Goal: Information Seeking & Learning: Learn about a topic

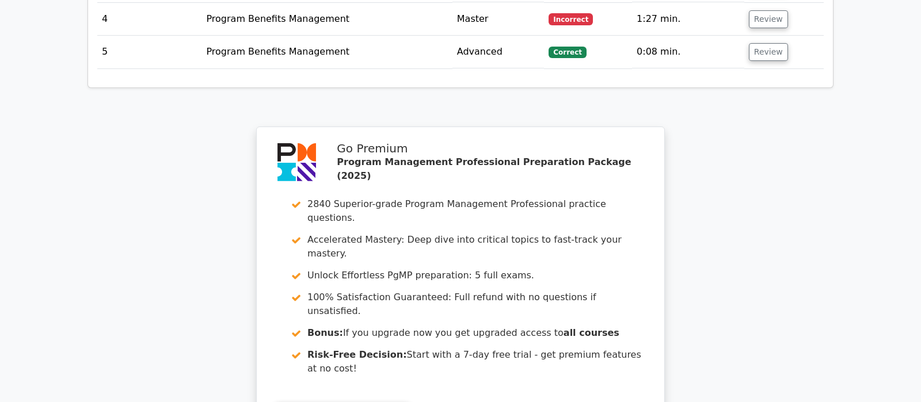
scroll to position [1174, 0]
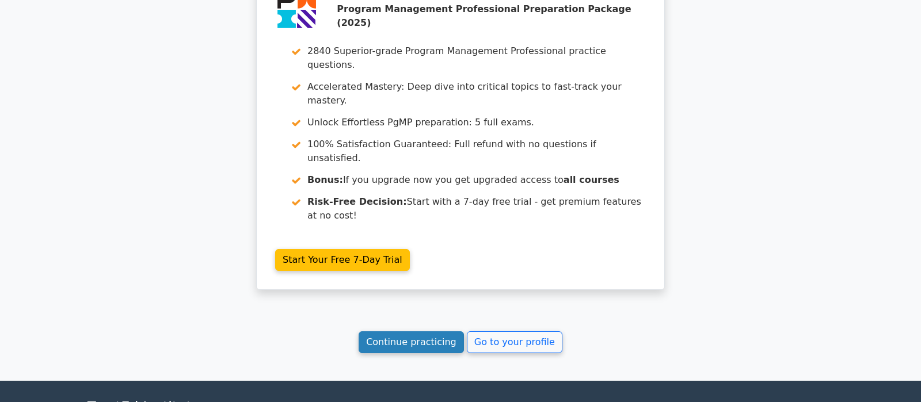
click at [425, 332] on link "Continue practicing" at bounding box center [411, 343] width 105 height 22
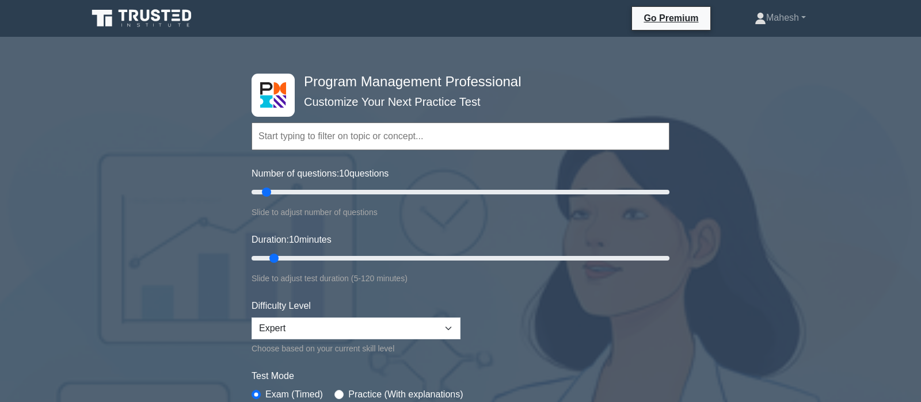
scroll to position [181, 0]
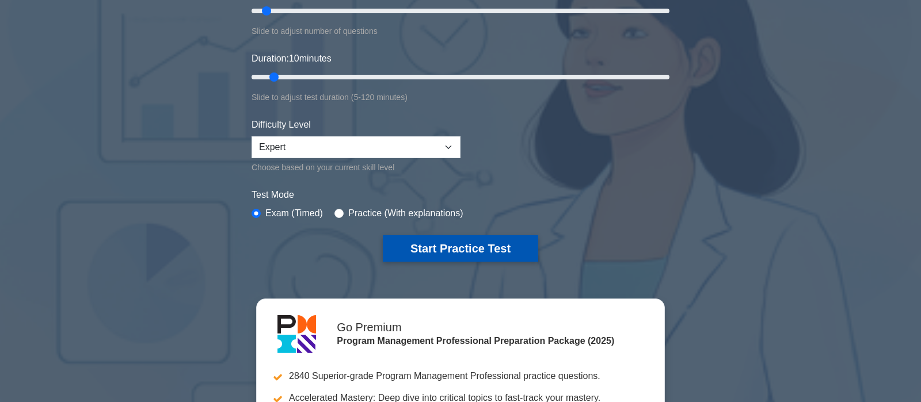
click at [421, 246] on button "Start Practice Test" at bounding box center [460, 248] width 155 height 26
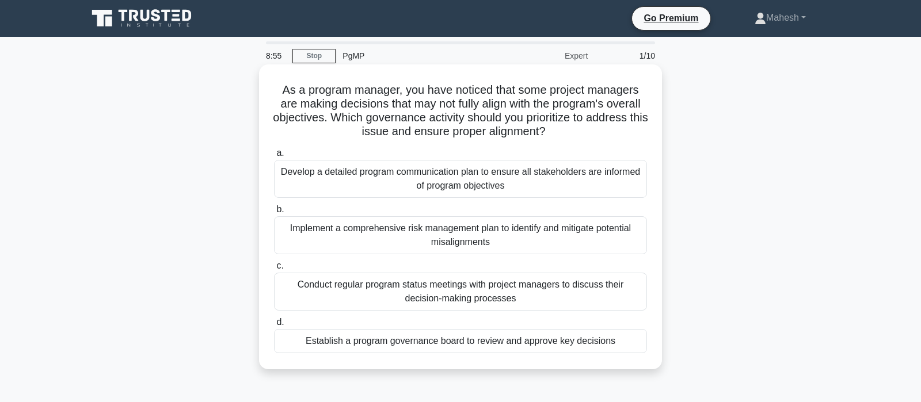
click at [489, 344] on div "Establish a program governance board to review and approve key decisions" at bounding box center [460, 341] width 373 height 24
click at [274, 326] on input "d. Establish a program governance board to review and approve key decisions" at bounding box center [274, 322] width 0 height 7
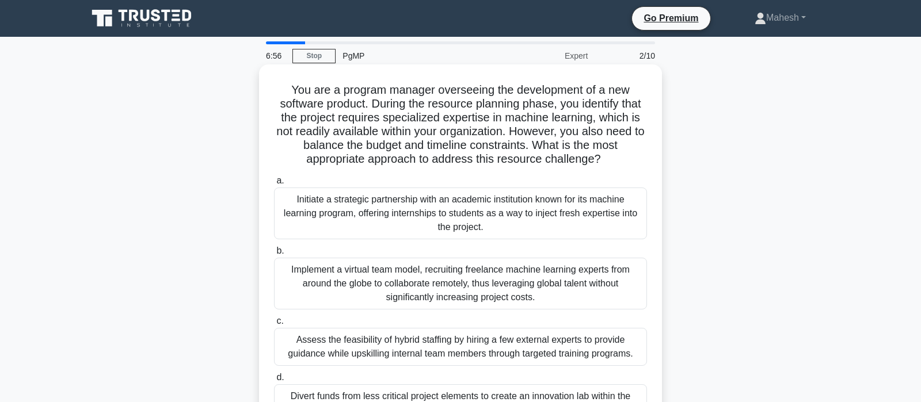
click at [470, 347] on div "Assess the feasibility of hybrid staffing by hiring a few external experts to p…" at bounding box center [460, 347] width 373 height 38
click at [274, 325] on input "c. Assess the feasibility of hybrid staffing by hiring a few external experts t…" at bounding box center [274, 321] width 0 height 7
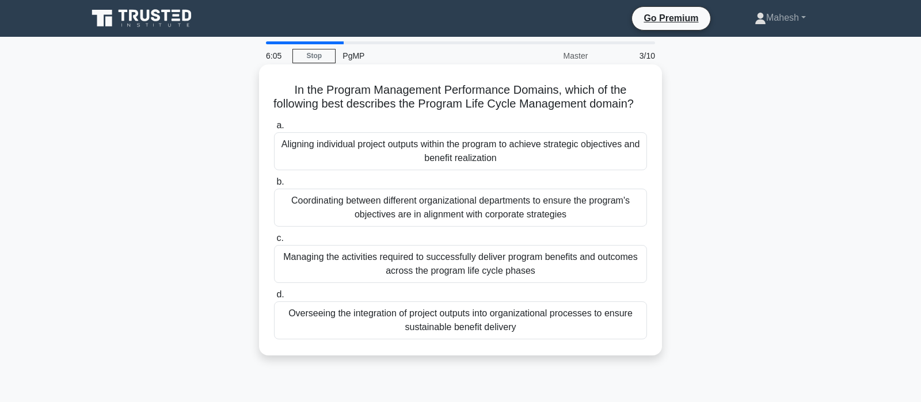
click at [461, 267] on div "Managing the activities required to successfully deliver program benefits and o…" at bounding box center [460, 264] width 373 height 38
click at [274, 242] on input "c. Managing the activities required to successfully deliver program benefits an…" at bounding box center [274, 238] width 0 height 7
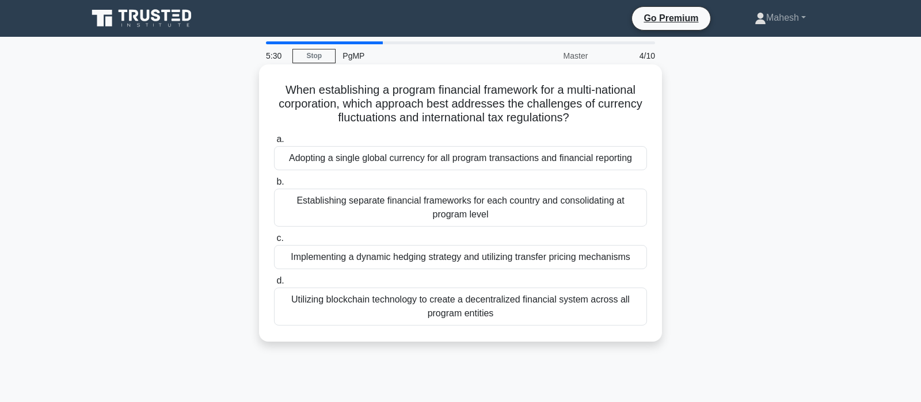
click at [485, 261] on div "Implementing a dynamic hedging strategy and utilizing transfer pricing mechanis…" at bounding box center [460, 257] width 373 height 24
click at [274, 242] on input "c. Implementing a dynamic hedging strategy and utilizing transfer pricing mecha…" at bounding box center [274, 238] width 0 height 7
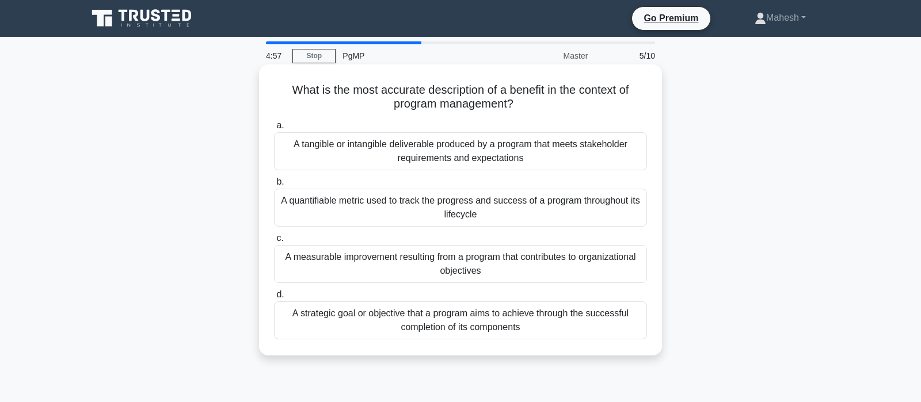
click at [511, 261] on div "A measurable improvement resulting from a program that contributes to organizat…" at bounding box center [460, 264] width 373 height 38
click at [274, 242] on input "c. A measurable improvement resulting from a program that contributes to organi…" at bounding box center [274, 238] width 0 height 7
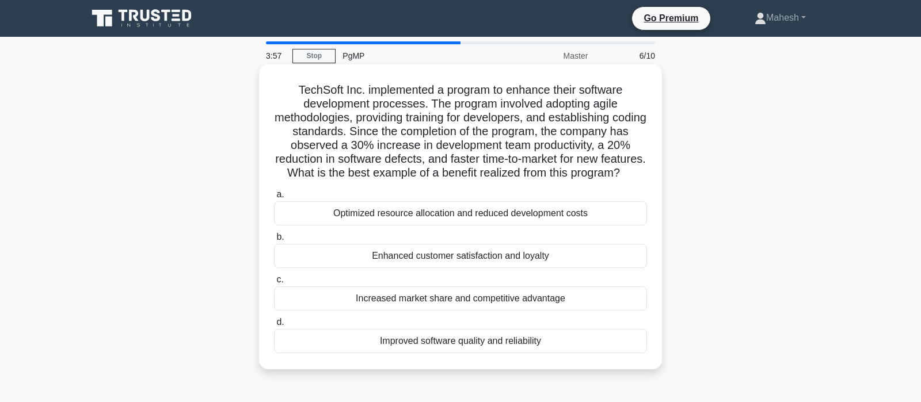
click at [519, 212] on div "Optimized resource allocation and reduced development costs" at bounding box center [460, 213] width 373 height 24
click at [274, 199] on input "a. Optimized resource allocation and reduced development costs" at bounding box center [274, 194] width 0 height 7
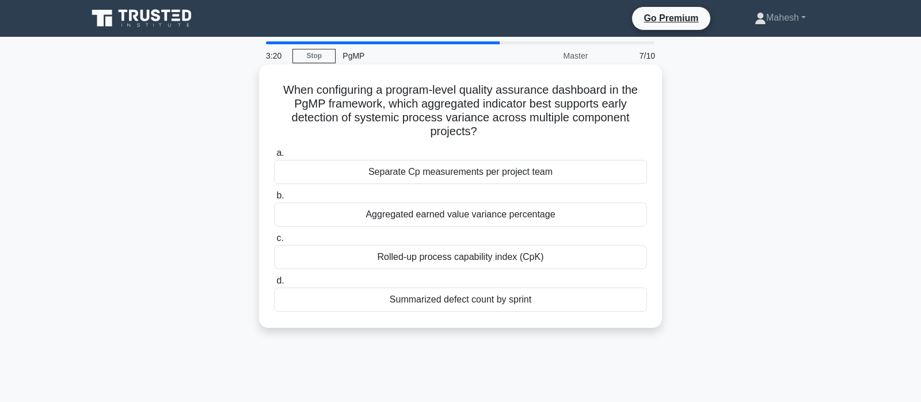
click at [477, 260] on div "Rolled-up process capability index (CpK)" at bounding box center [460, 257] width 373 height 24
click at [274, 242] on input "c. Rolled-up process capability index (CpK)" at bounding box center [274, 238] width 0 height 7
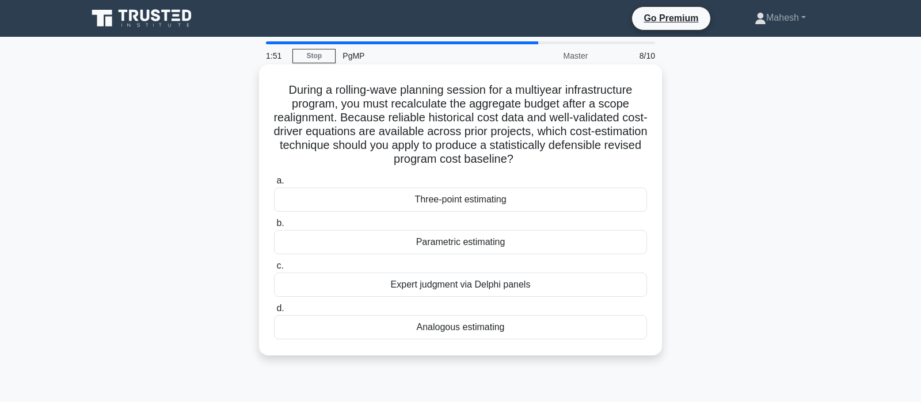
click at [456, 333] on div "Analogous estimating" at bounding box center [460, 327] width 373 height 24
click at [274, 313] on input "d. Analogous estimating" at bounding box center [274, 308] width 0 height 7
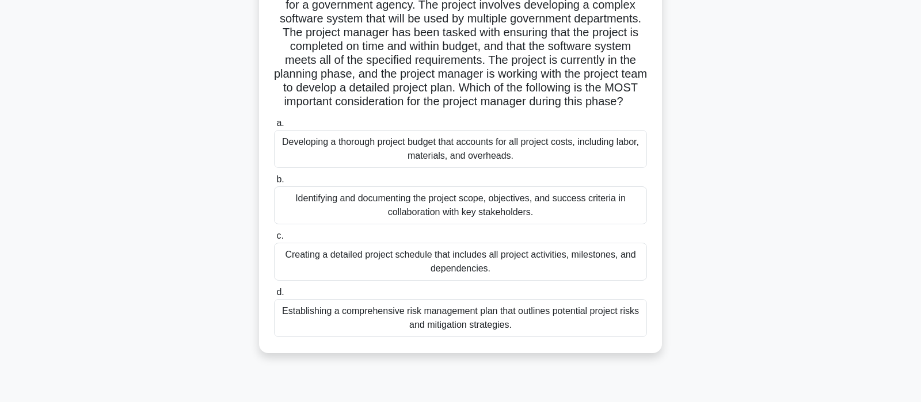
scroll to position [121, 0]
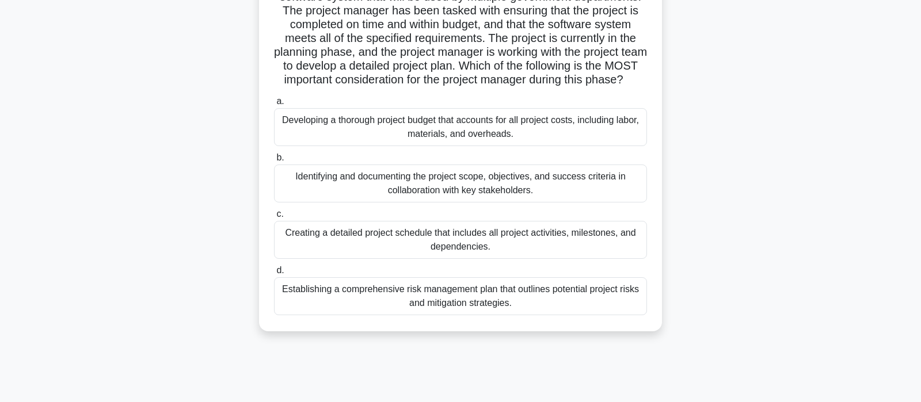
click at [540, 259] on div "Creating a detailed project schedule that includes all project activities, mile…" at bounding box center [460, 240] width 373 height 38
click at [274, 218] on input "c. Creating a detailed project schedule that includes all project activities, m…" at bounding box center [274, 214] width 0 height 7
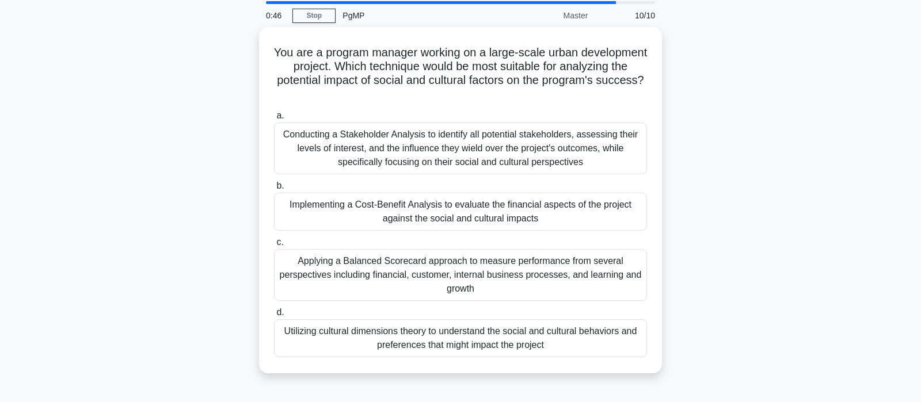
scroll to position [59, 0]
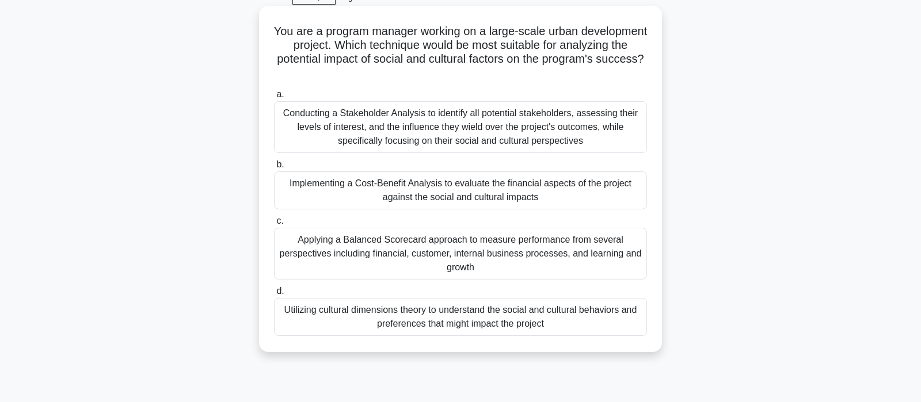
click at [490, 321] on div "Utilizing cultural dimensions theory to understand the social and cultural beha…" at bounding box center [460, 317] width 373 height 38
click at [274, 295] on input "d. Utilizing cultural dimensions theory to understand the social and cultural b…" at bounding box center [274, 291] width 0 height 7
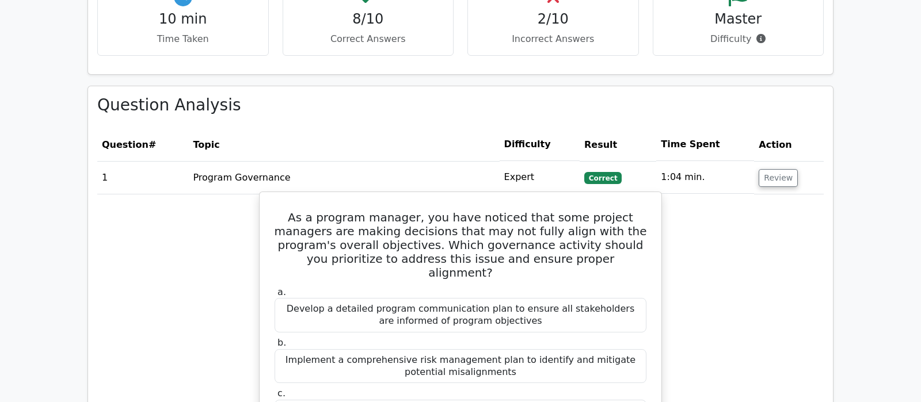
scroll to position [907, 0]
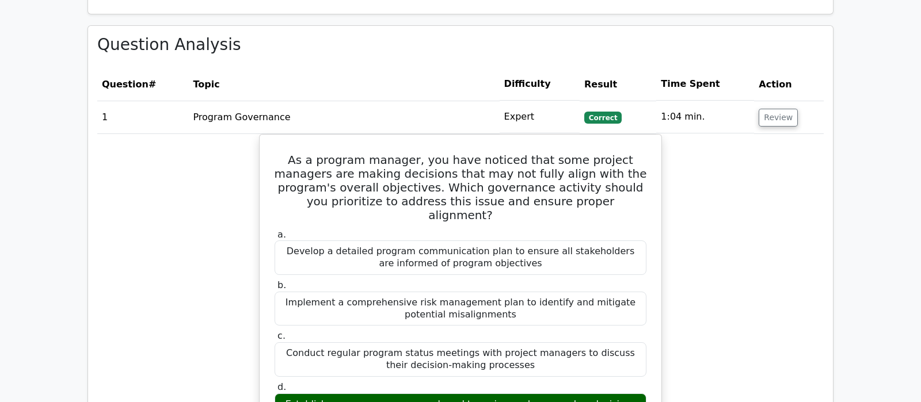
drag, startPoint x: 769, startPoint y: 62, endPoint x: 774, endPoint y: 138, distance: 76.7
click at [766, 109] on button "Review" at bounding box center [778, 118] width 39 height 18
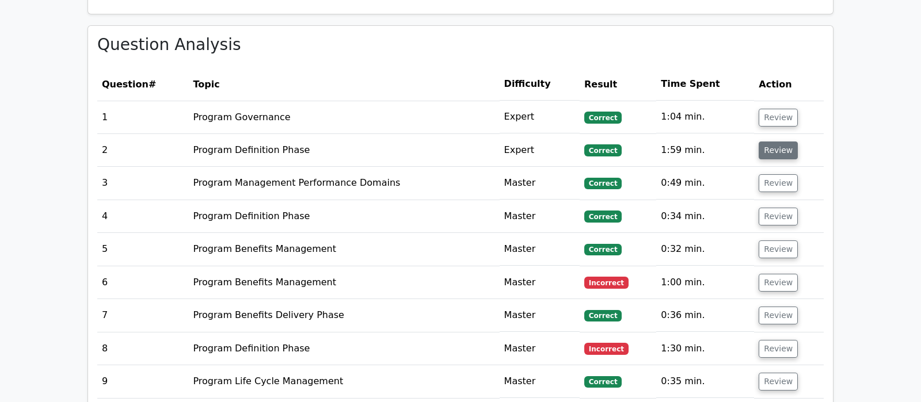
click at [774, 142] on button "Review" at bounding box center [778, 151] width 39 height 18
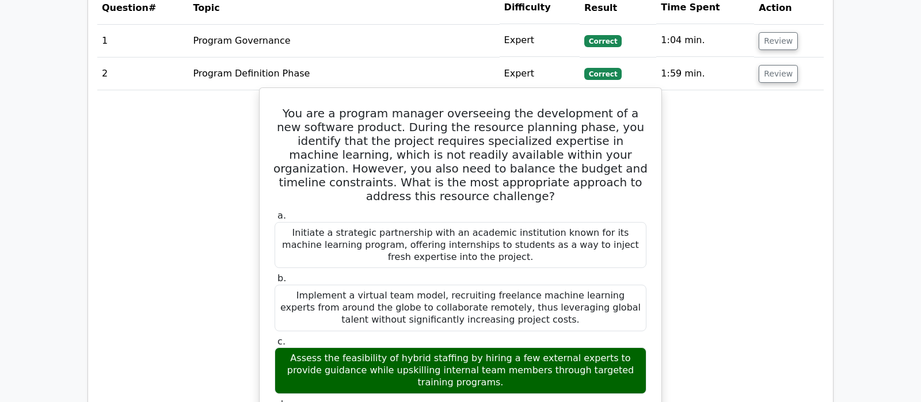
scroll to position [967, 0]
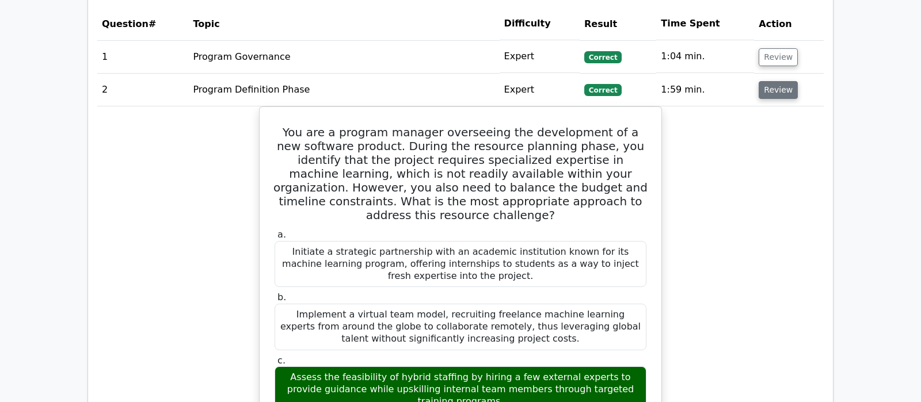
click at [773, 81] on button "Review" at bounding box center [778, 90] width 39 height 18
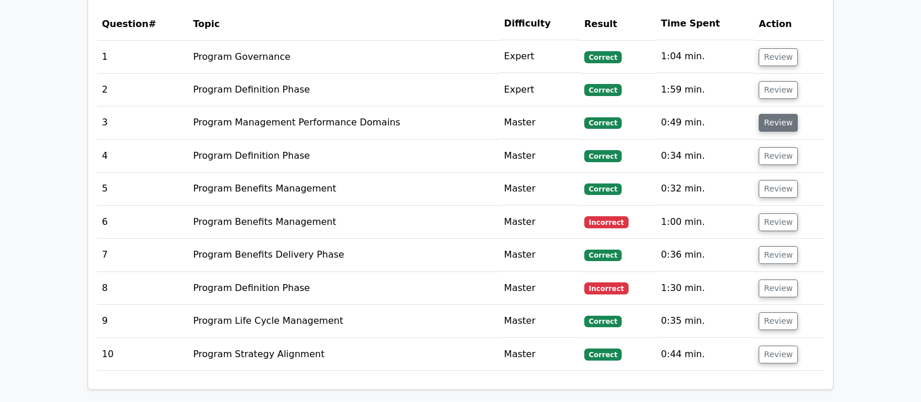
click at [768, 114] on button "Review" at bounding box center [778, 123] width 39 height 18
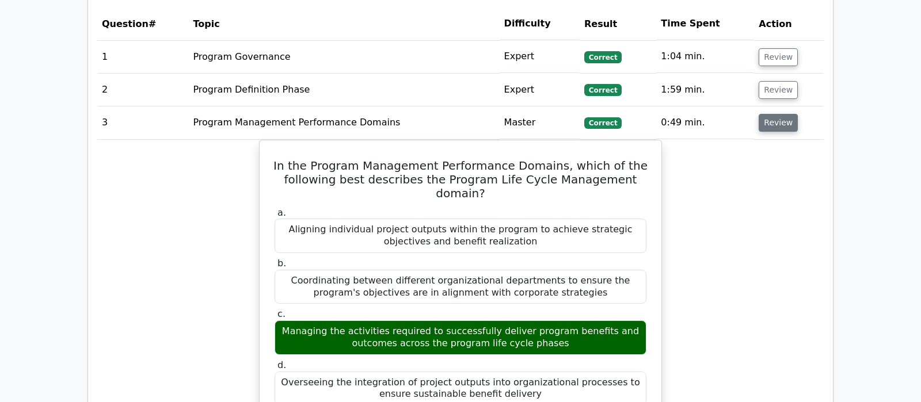
click at [768, 114] on button "Review" at bounding box center [778, 123] width 39 height 18
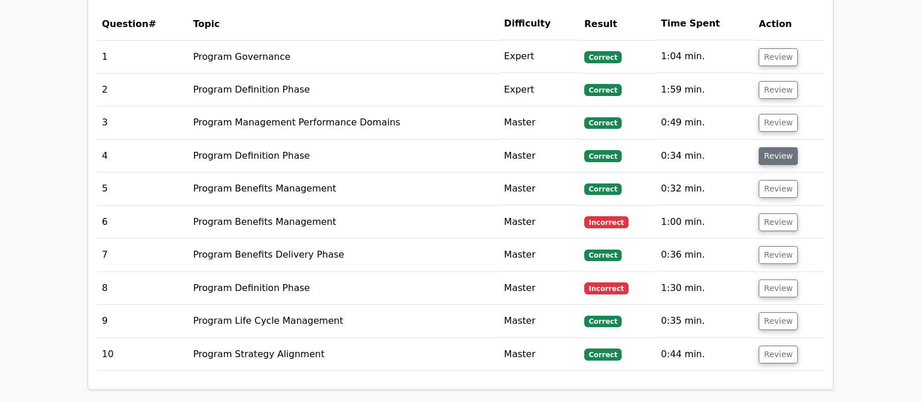
click at [766, 147] on button "Review" at bounding box center [778, 156] width 39 height 18
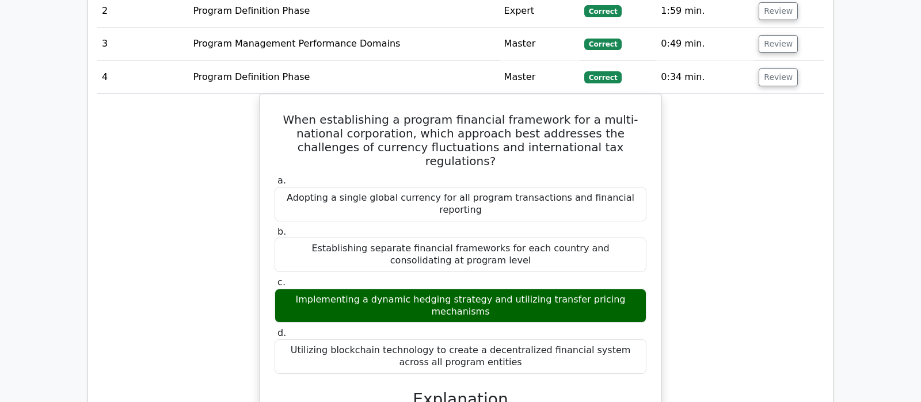
scroll to position [1028, 0]
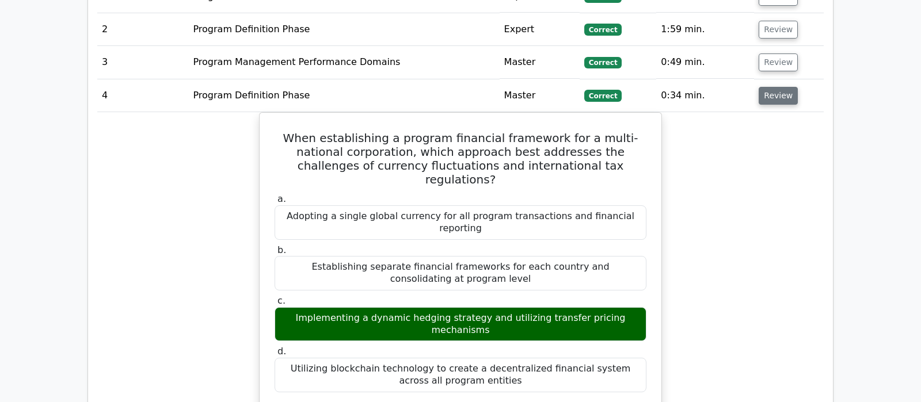
click at [777, 87] on button "Review" at bounding box center [778, 96] width 39 height 18
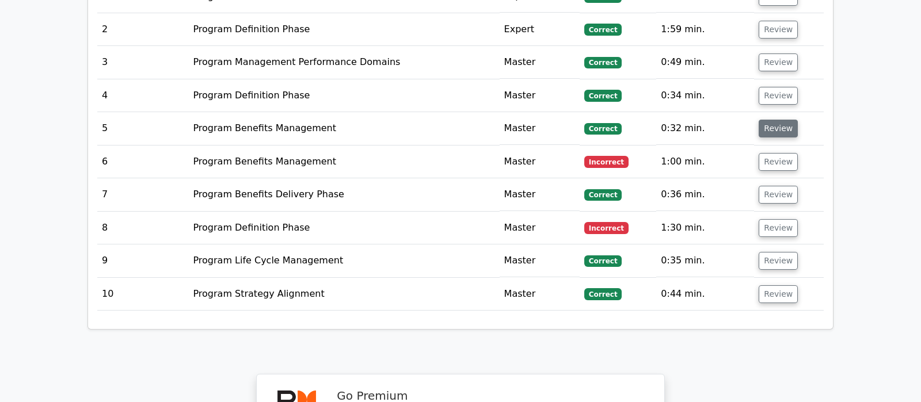
click at [777, 120] on button "Review" at bounding box center [778, 129] width 39 height 18
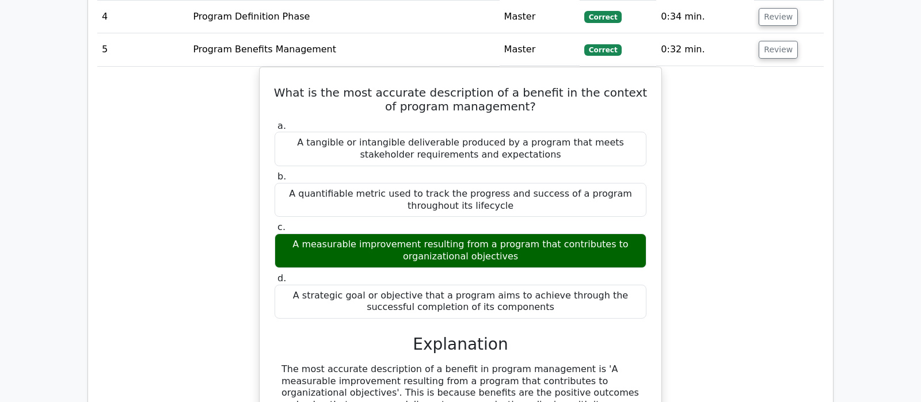
scroll to position [1088, 0]
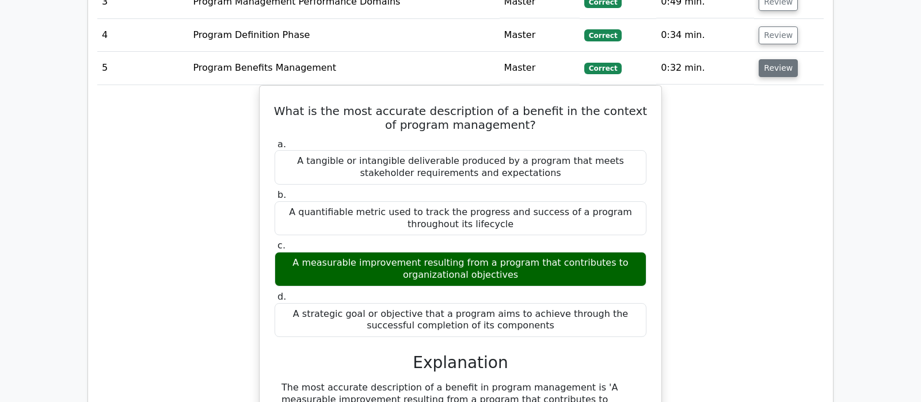
click at [781, 59] on button "Review" at bounding box center [778, 68] width 39 height 18
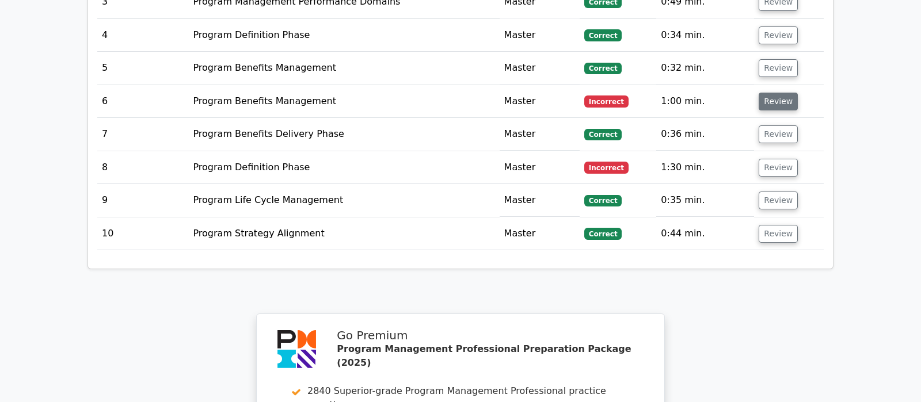
click at [770, 93] on button "Review" at bounding box center [778, 102] width 39 height 18
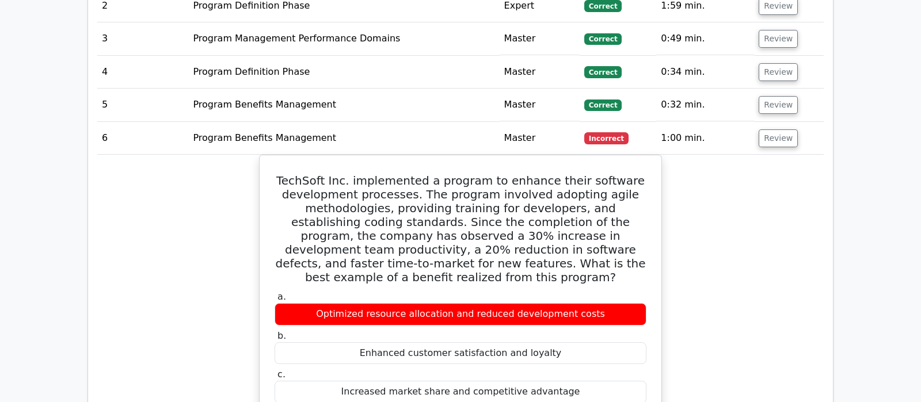
scroll to position [1028, 0]
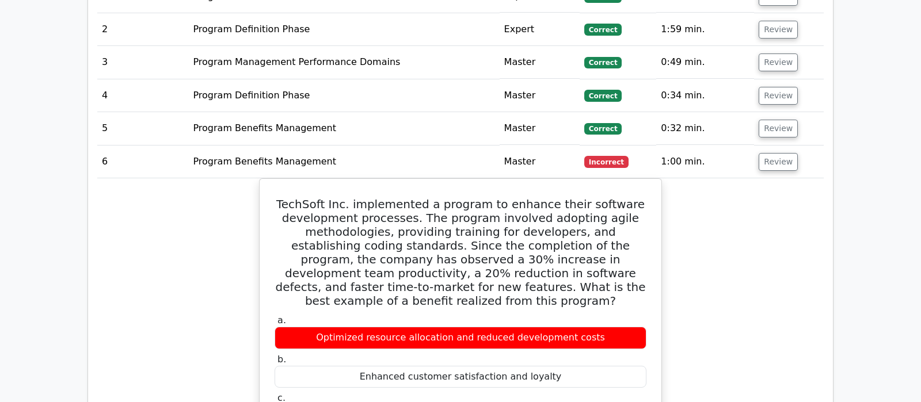
drag, startPoint x: 775, startPoint y: 103, endPoint x: 776, endPoint y: 195, distance: 91.5
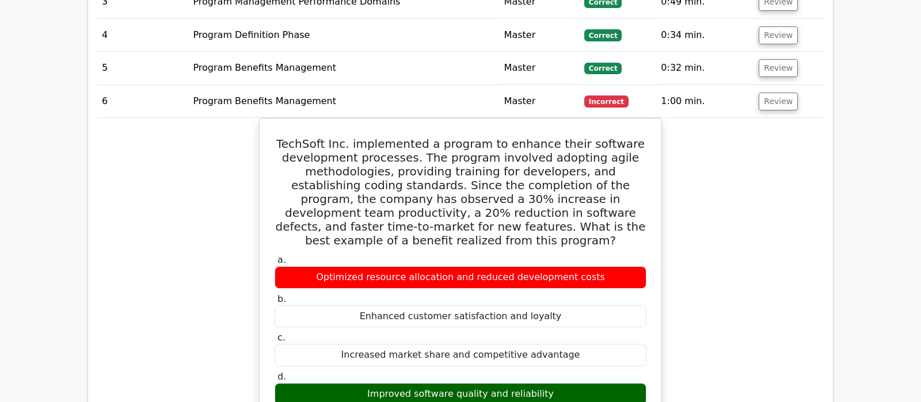
scroll to position [1088, 0]
click at [775, 93] on button "Review" at bounding box center [778, 102] width 39 height 18
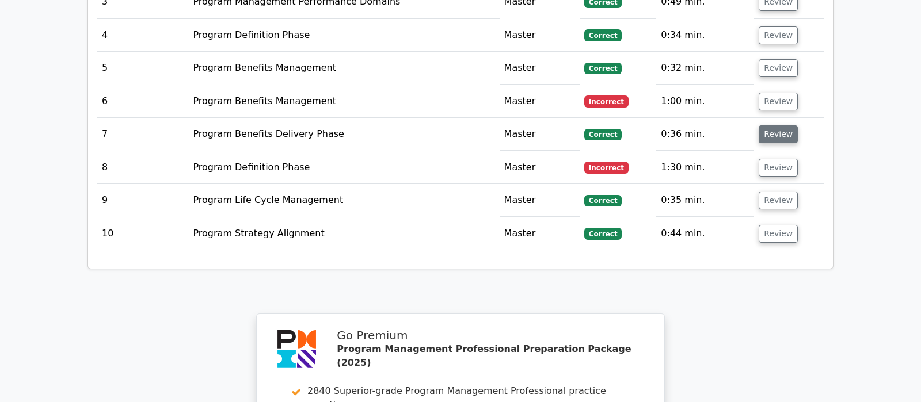
click at [768, 126] on button "Review" at bounding box center [778, 135] width 39 height 18
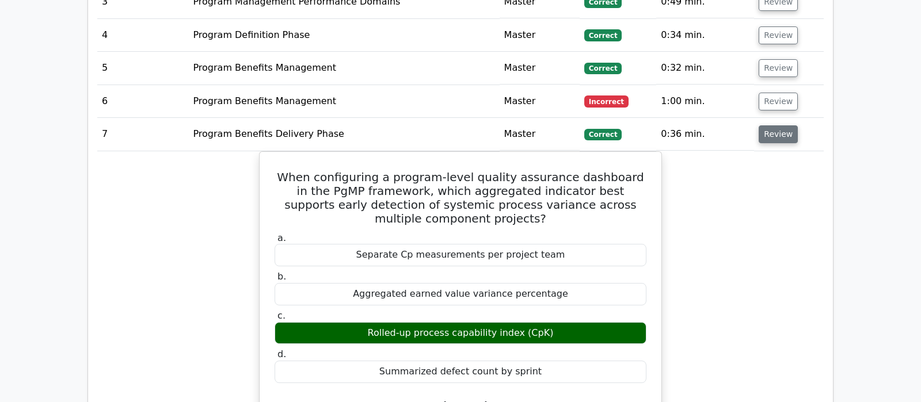
click at [774, 126] on button "Review" at bounding box center [778, 135] width 39 height 18
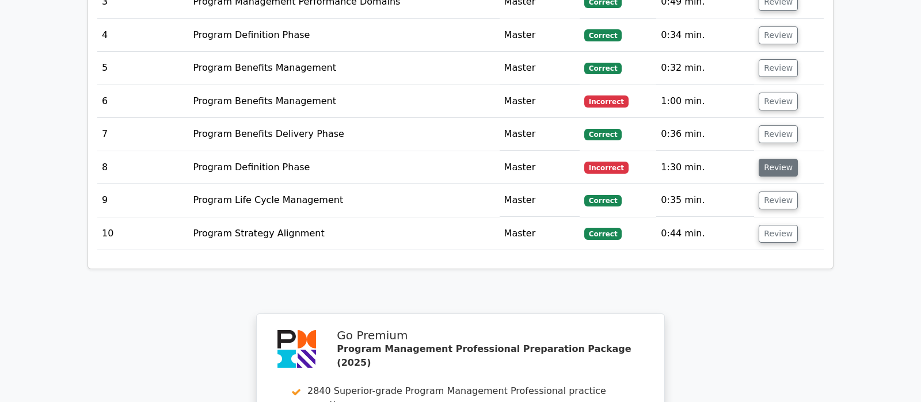
click at [765, 159] on button "Review" at bounding box center [778, 168] width 39 height 18
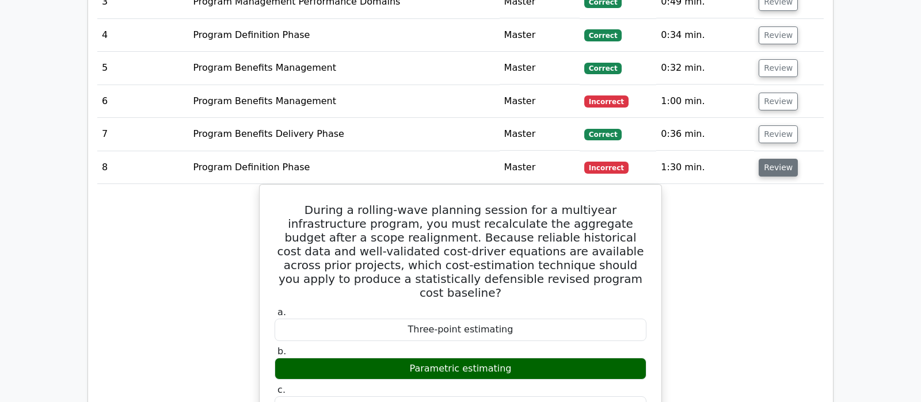
click at [781, 159] on button "Review" at bounding box center [778, 168] width 39 height 18
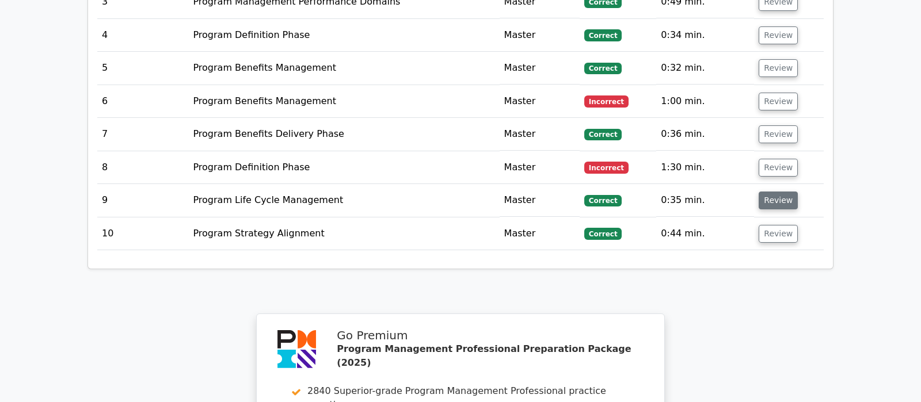
click at [774, 192] on button "Review" at bounding box center [778, 201] width 39 height 18
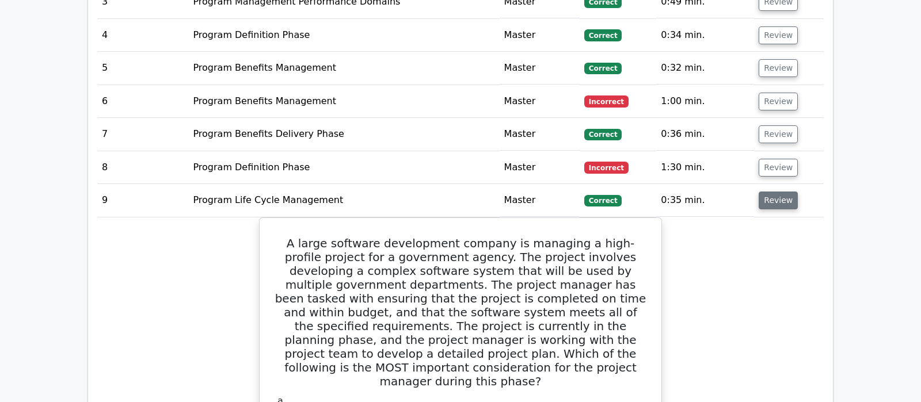
click at [778, 192] on button "Review" at bounding box center [778, 201] width 39 height 18
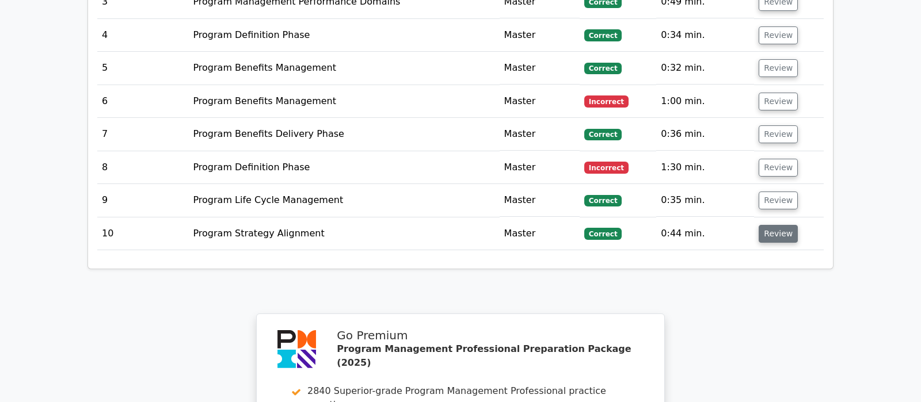
click at [776, 225] on button "Review" at bounding box center [778, 234] width 39 height 18
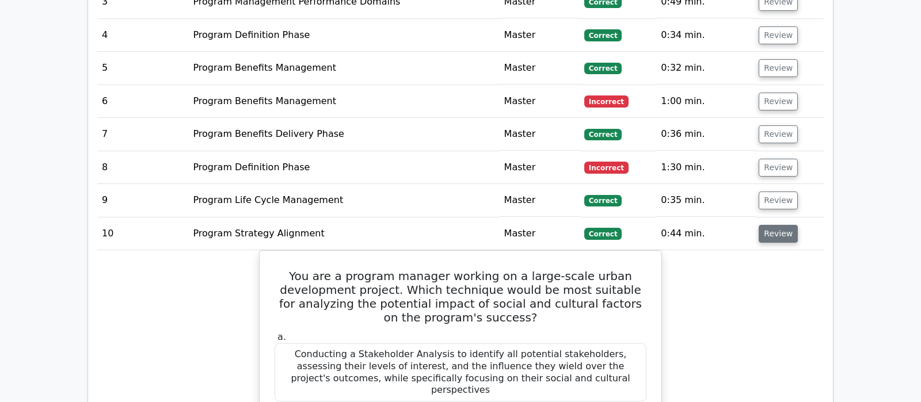
click at [770, 225] on button "Review" at bounding box center [778, 234] width 39 height 18
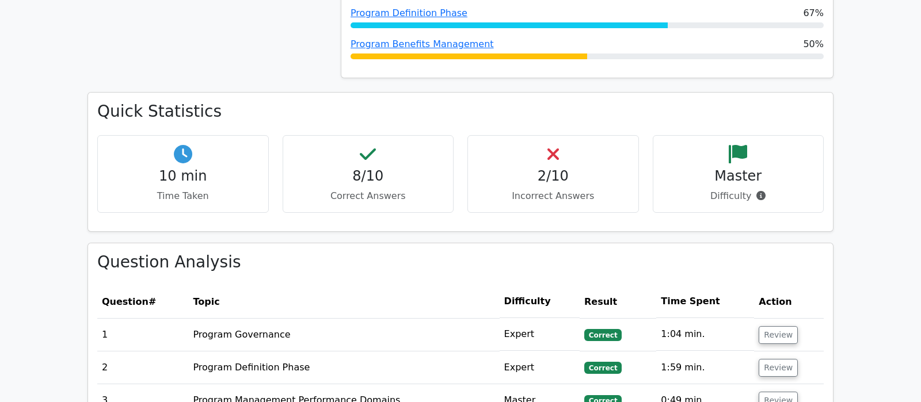
scroll to position [665, 0]
